Goal: Information Seeking & Learning: Learn about a topic

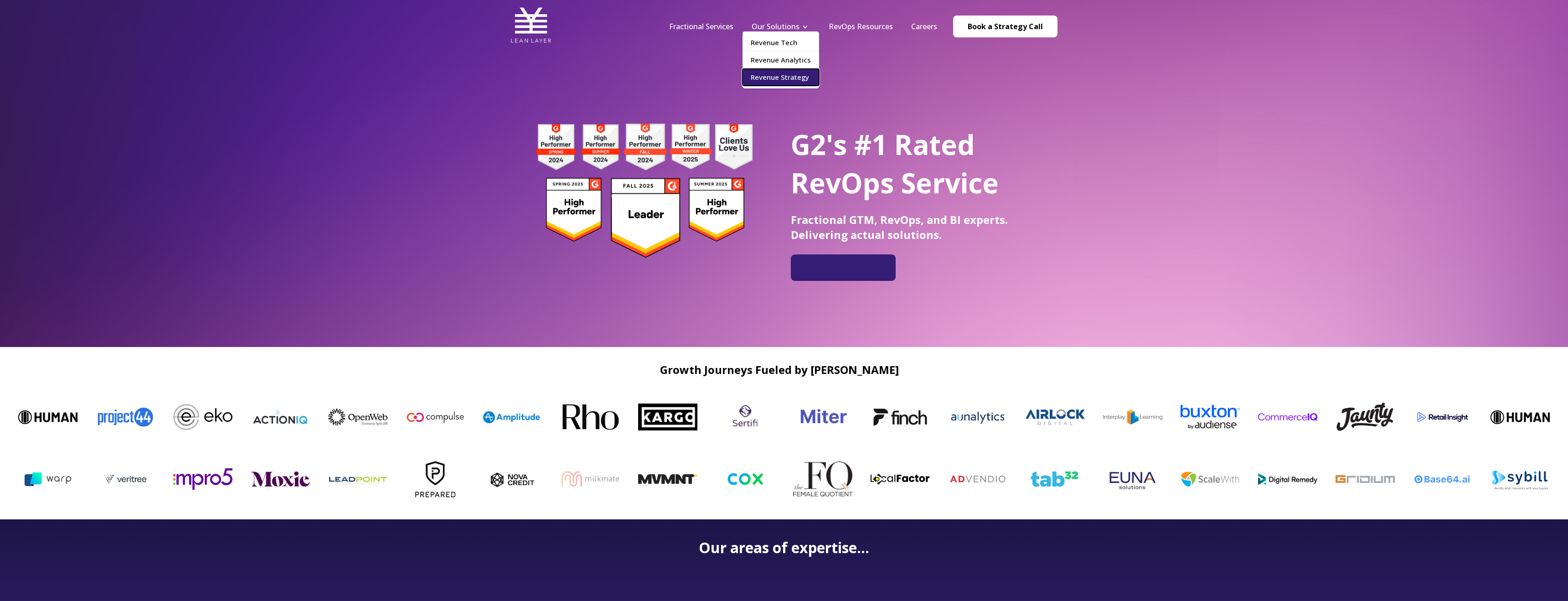
click at [792, 81] on link "Revenue Strategy" at bounding box center [780, 77] width 77 height 17
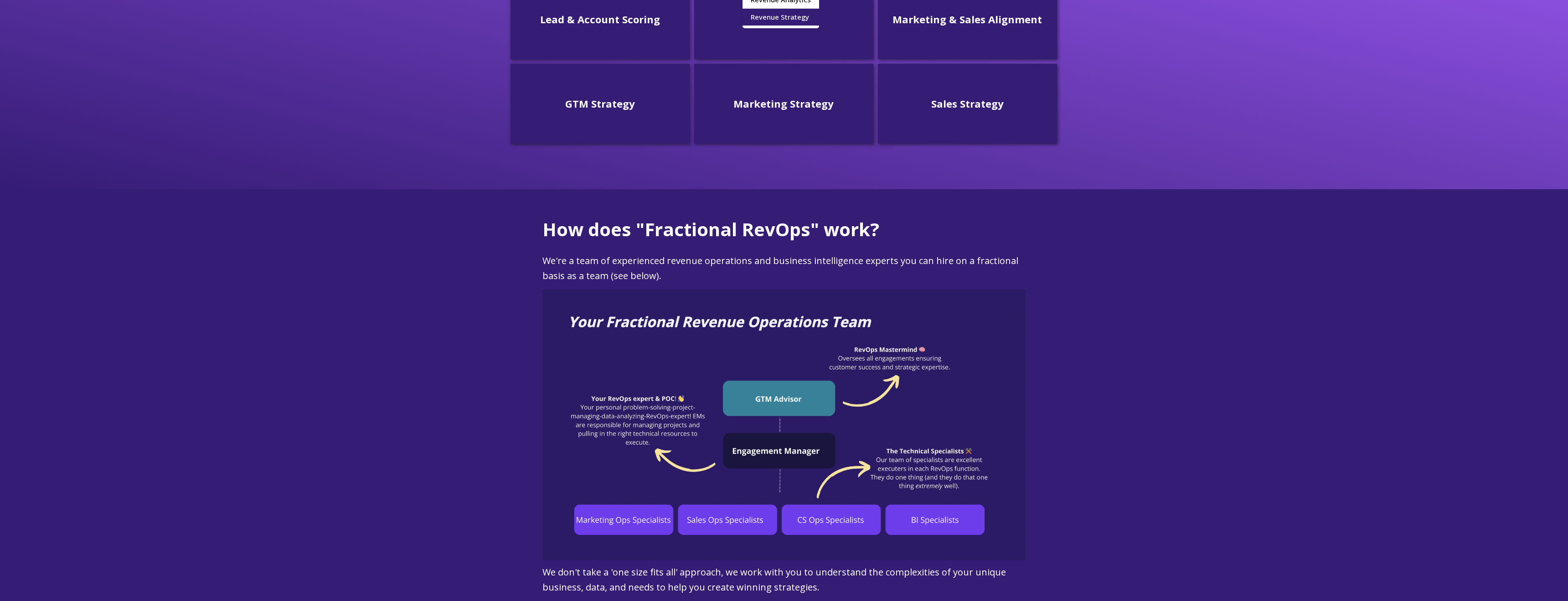
scroll to position [428, 0]
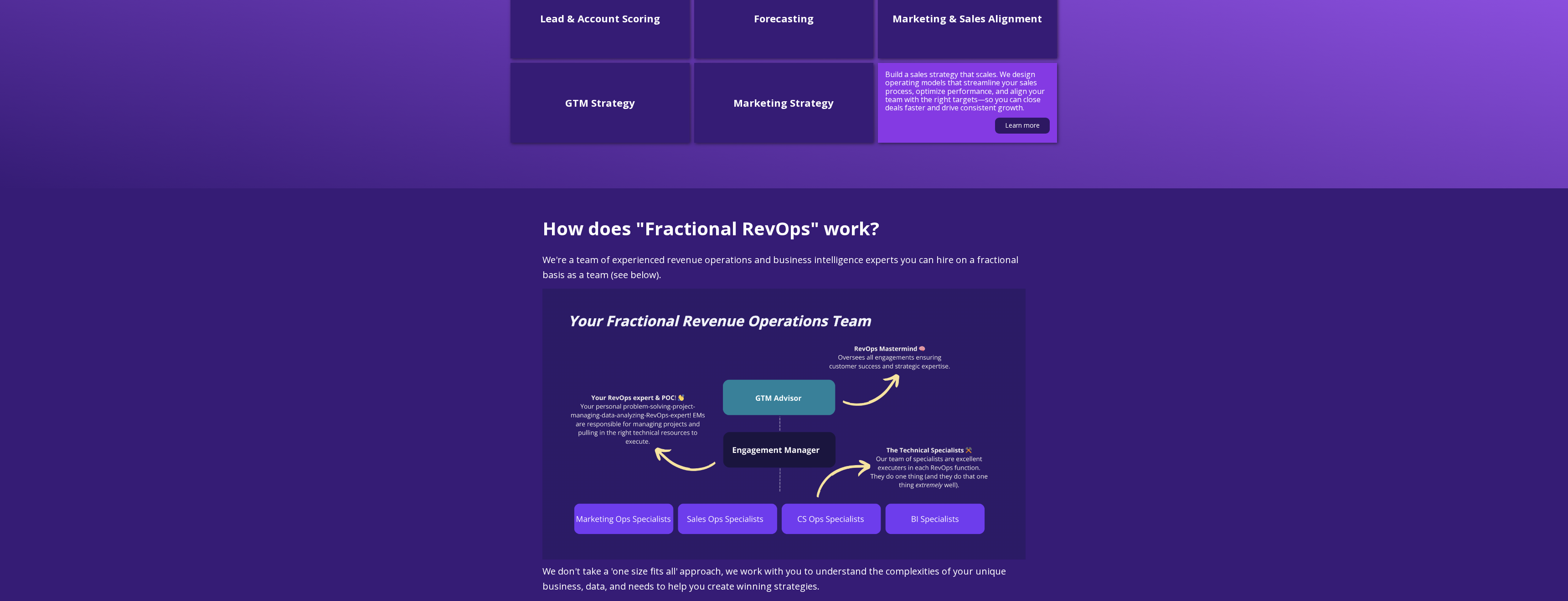
click at [973, 105] on p "Build a sales strategy that scales. We design operating models that streamline …" at bounding box center [967, 91] width 164 height 42
click at [1009, 124] on link "Learn more" at bounding box center [1023, 126] width 55 height 16
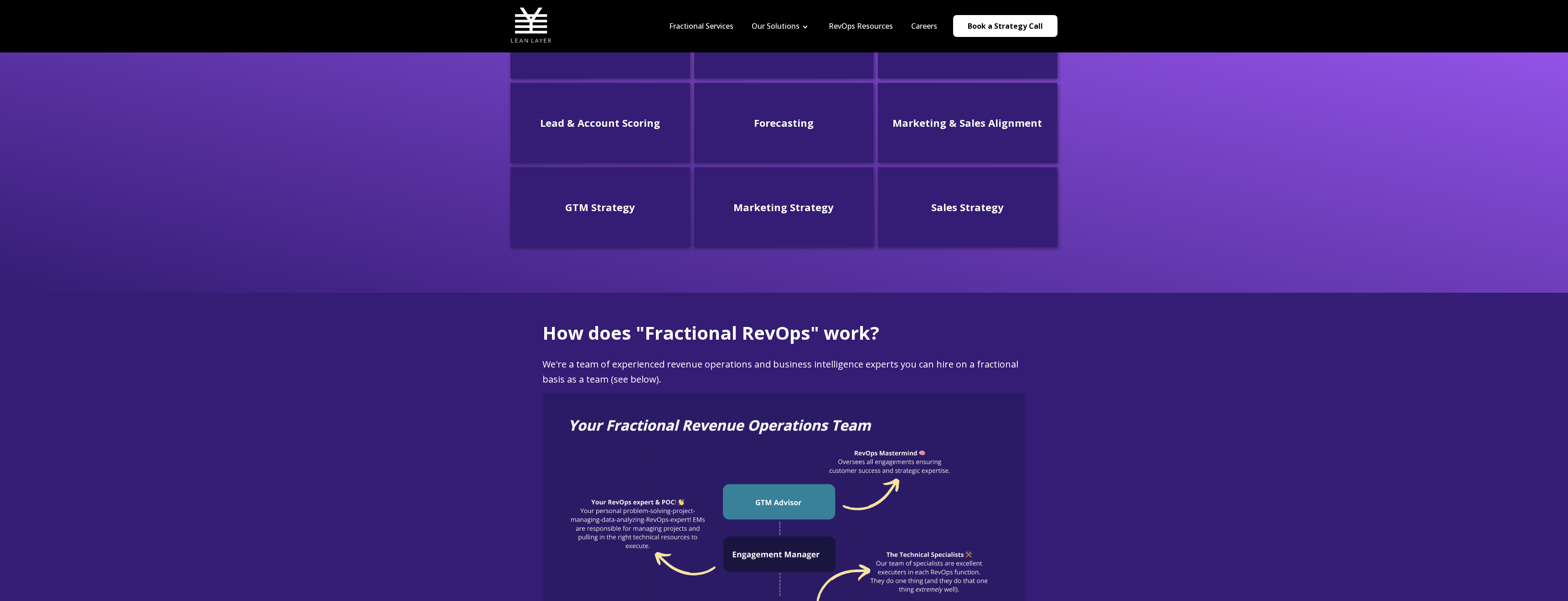
scroll to position [305, 0]
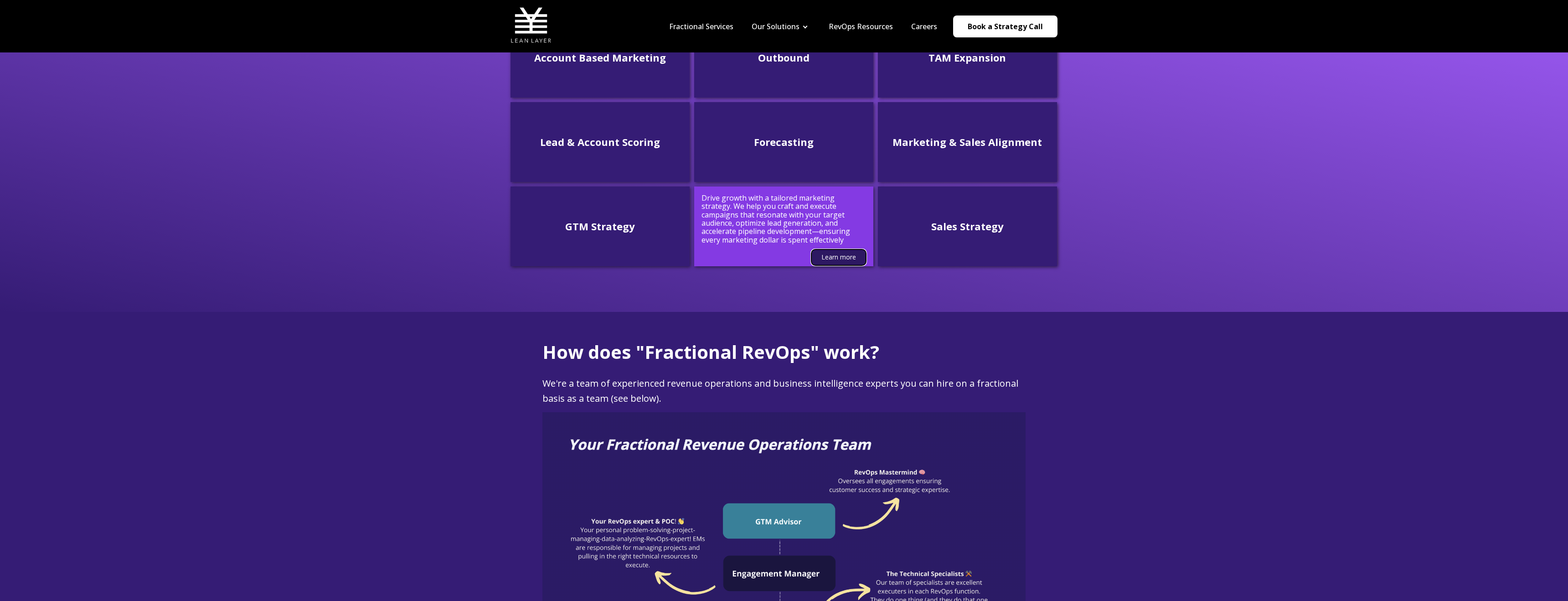
click at [840, 260] on link "Learn more" at bounding box center [839, 257] width 55 height 16
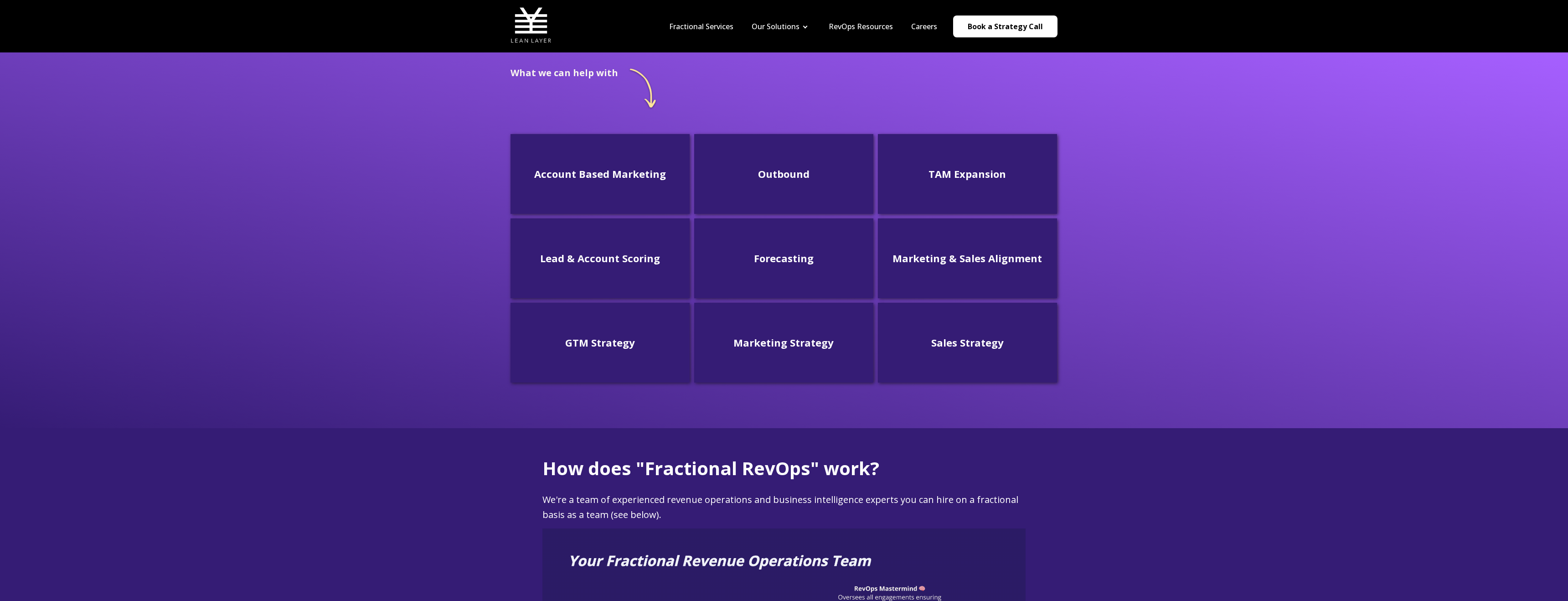
scroll to position [0, 0]
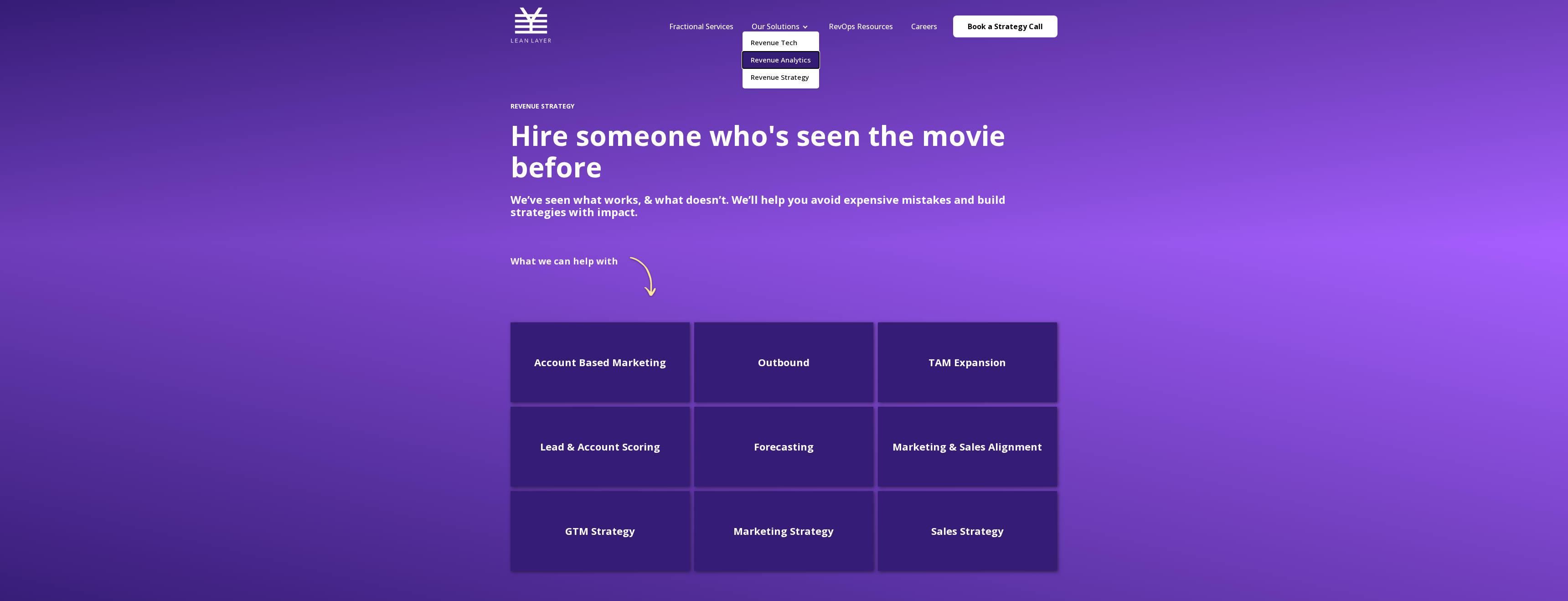
click at [789, 65] on link "Revenue Analytics" at bounding box center [780, 60] width 77 height 17
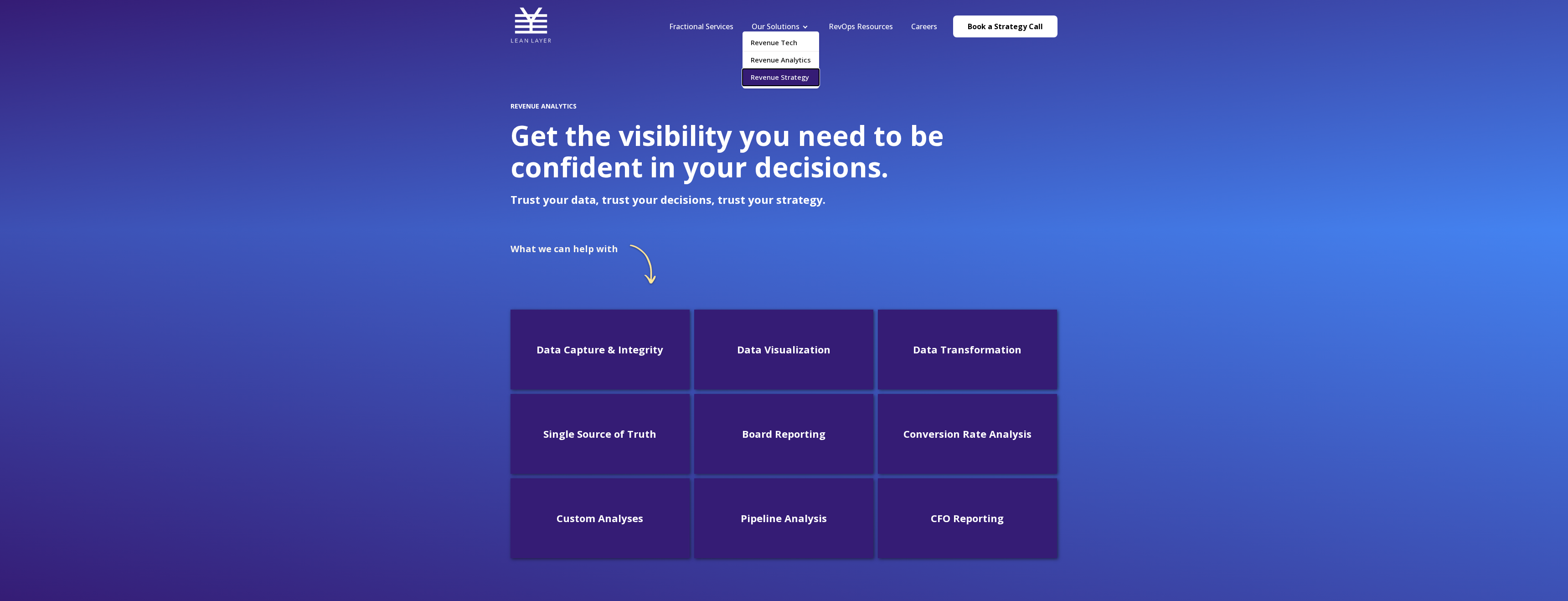
click at [799, 70] on link "Revenue Strategy" at bounding box center [780, 77] width 77 height 17
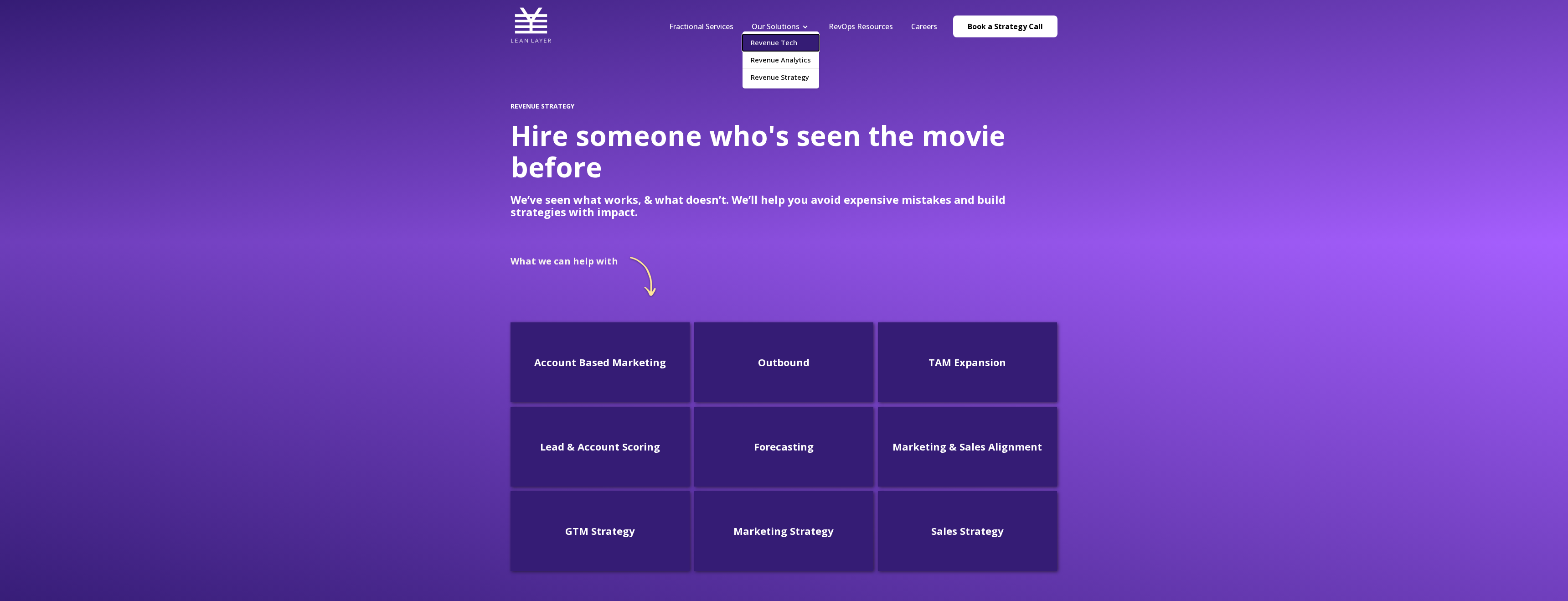
click at [797, 44] on link "Revenue Tech" at bounding box center [780, 42] width 77 height 17
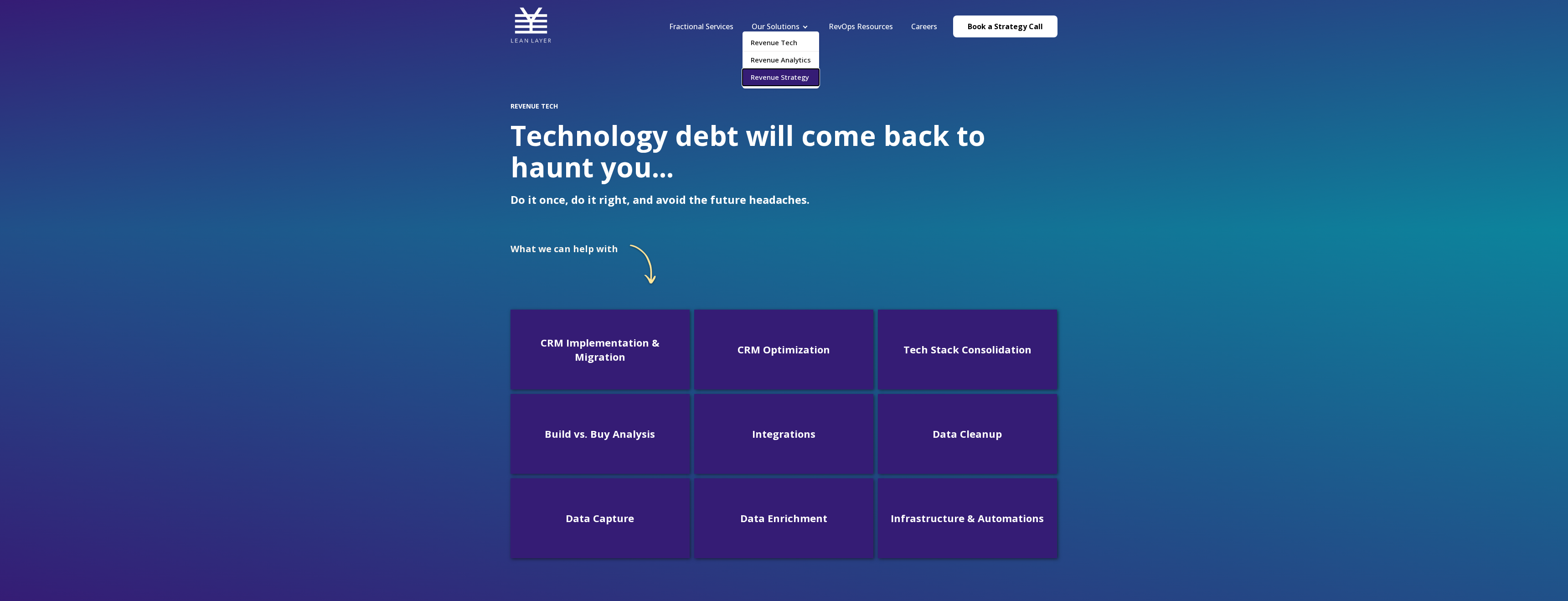
click at [790, 79] on link "Revenue Strategy" at bounding box center [780, 77] width 77 height 17
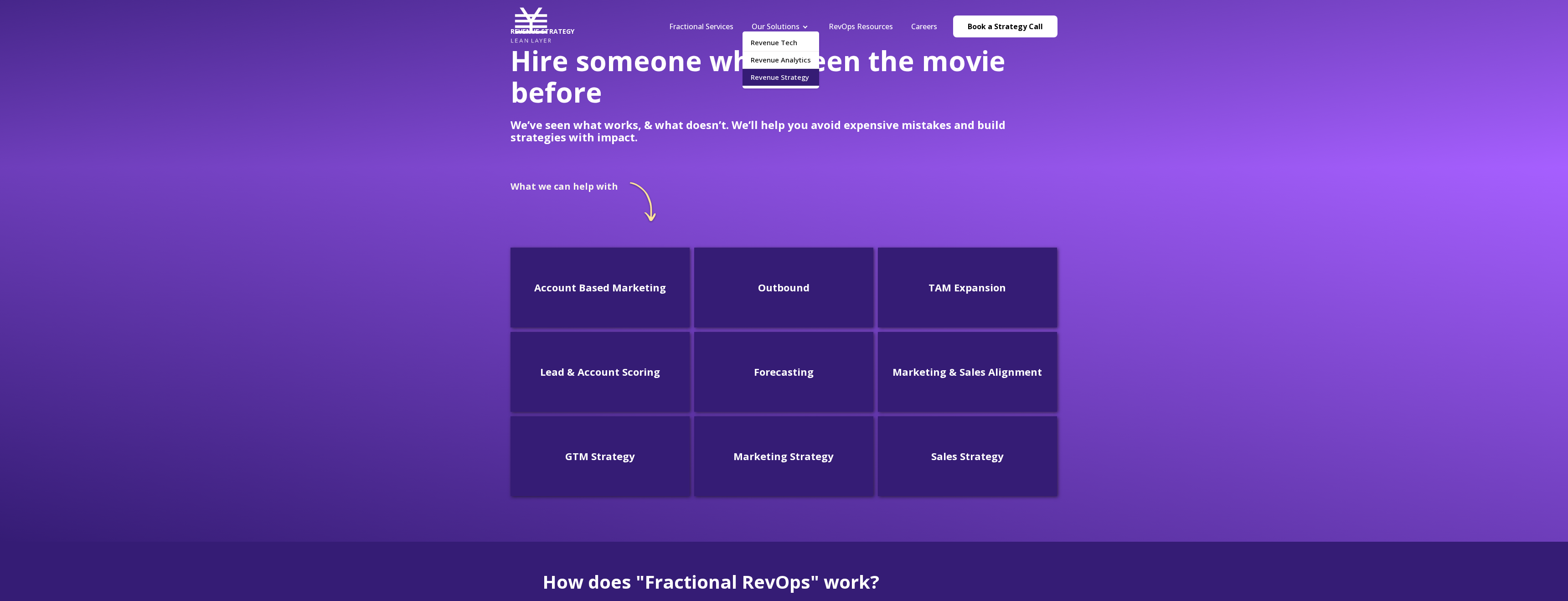
scroll to position [171, 0]
